Goal: Obtain resource: Obtain resource

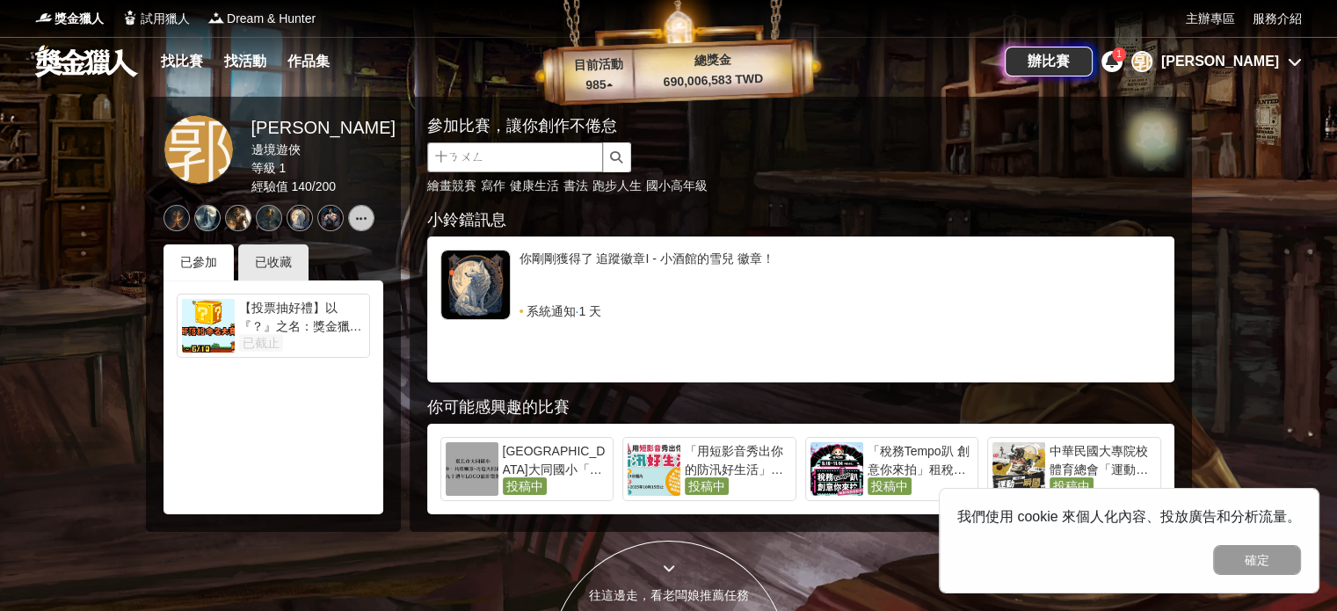
type input "石農"
click button "submit" at bounding box center [617, 157] width 28 height 30
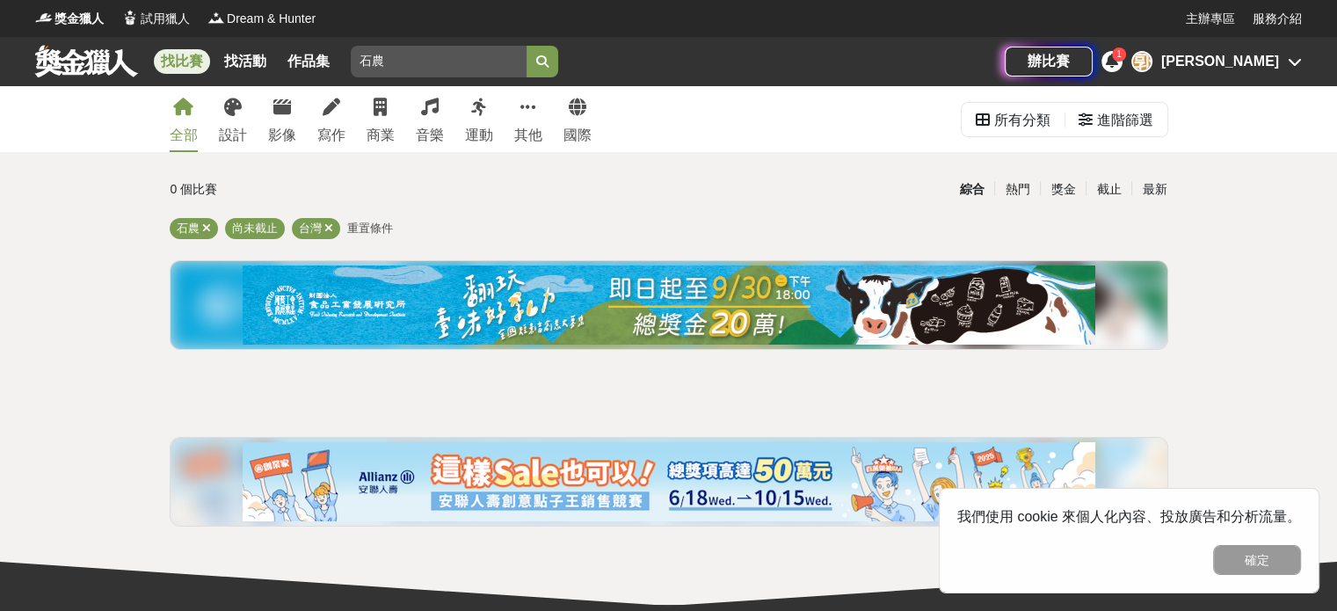
drag, startPoint x: 369, startPoint y: 63, endPoint x: 344, endPoint y: 76, distance: 28.7
click at [344, 76] on div "找比賽 找活動 作品集 [PERSON_NAME] 創作 美術班資格 金獎 初賽 截止日期 特別獎項" at bounding box center [520, 61] width 970 height 49
type input "食農"
click at [527, 46] on button "submit" at bounding box center [543, 62] width 32 height 32
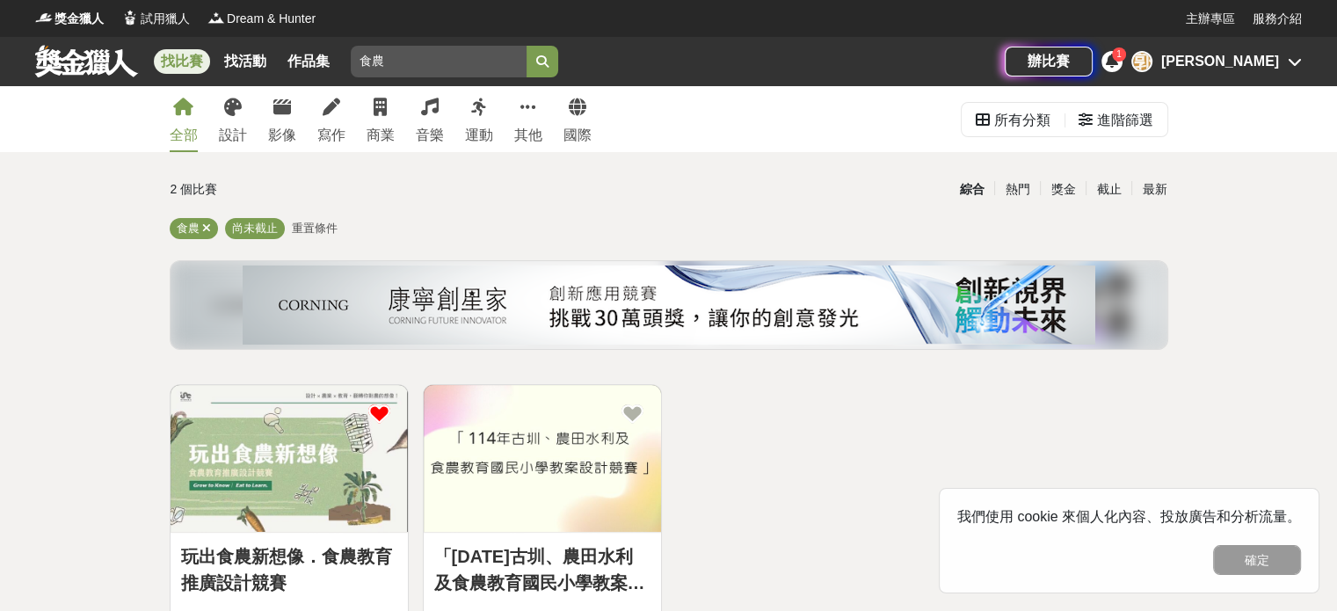
click at [273, 446] on img at bounding box center [289, 458] width 237 height 147
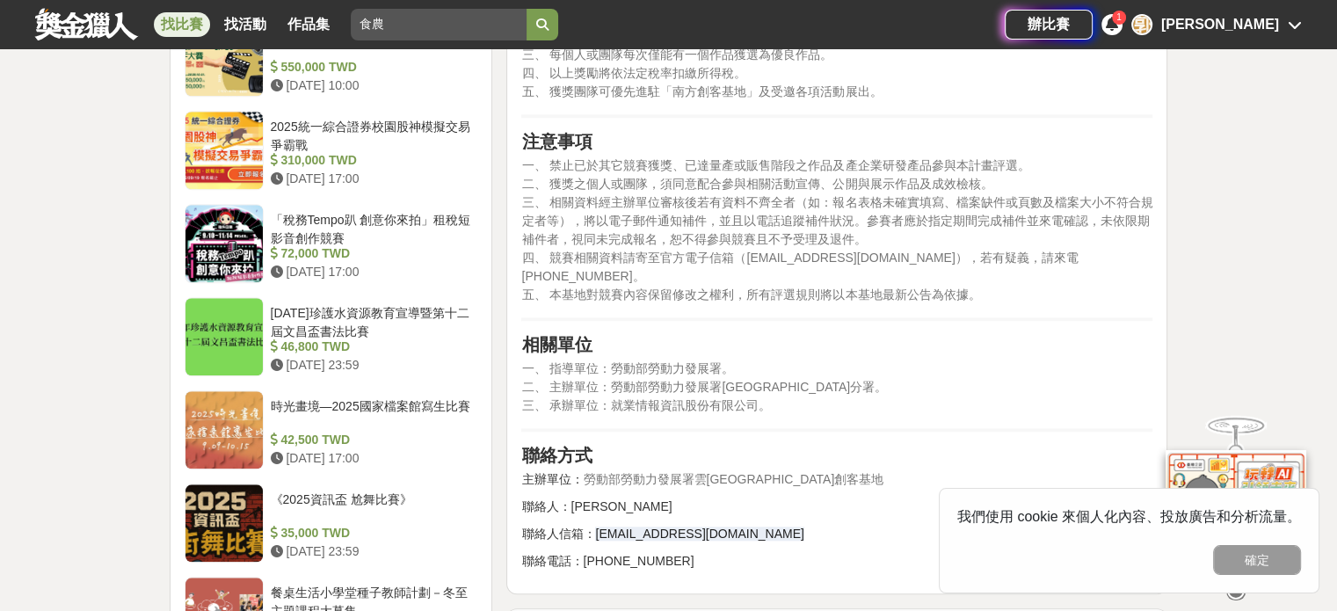
scroll to position [1846, 0]
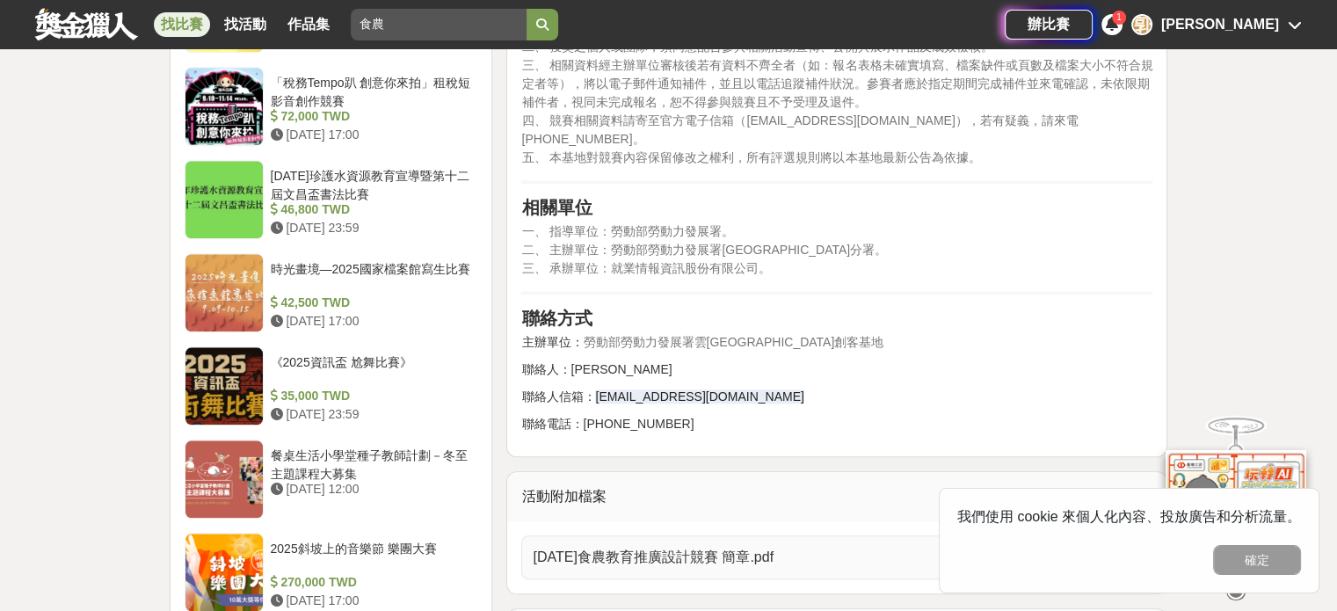
click at [626, 547] on span "[DATE]食農教育推廣設計競賽 簡章.pdf" at bounding box center [826, 557] width 587 height 21
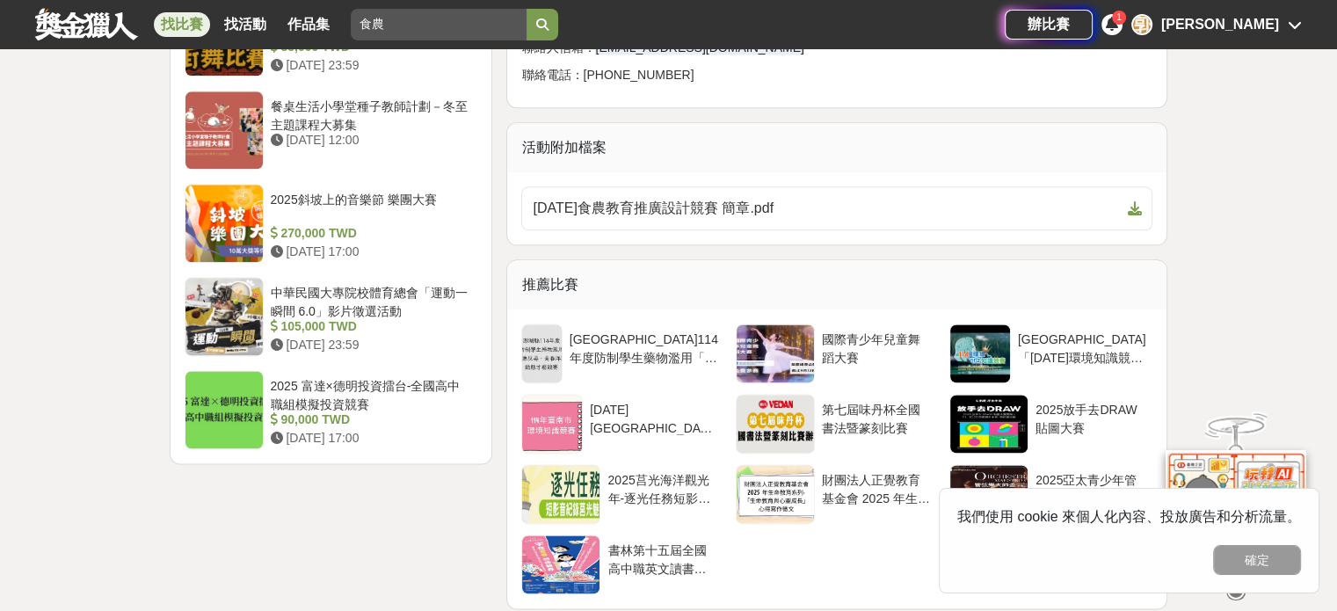
scroll to position [2197, 0]
